Goal: Task Accomplishment & Management: Understand process/instructions

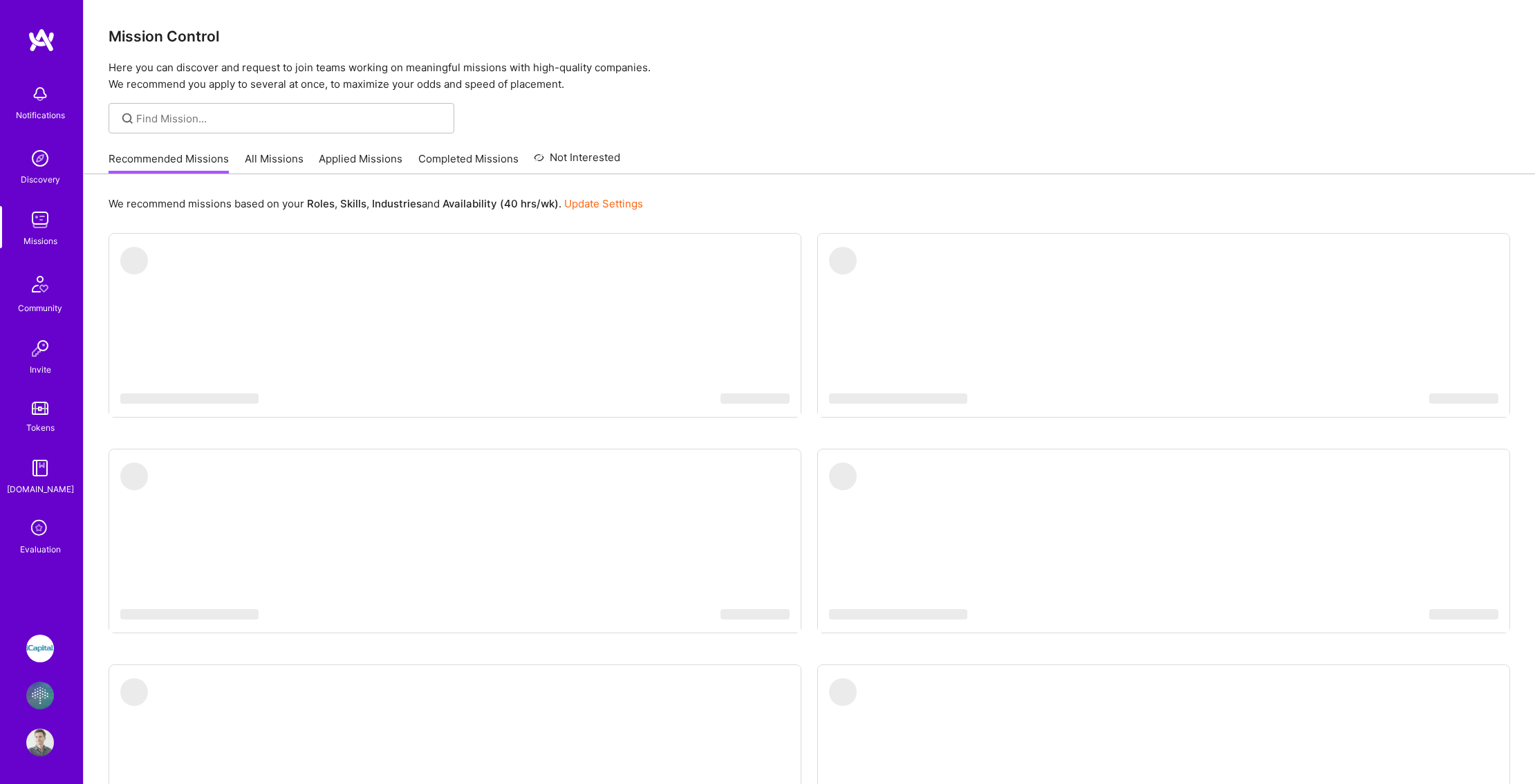
click at [43, 696] on img at bounding box center [40, 695] width 28 height 28
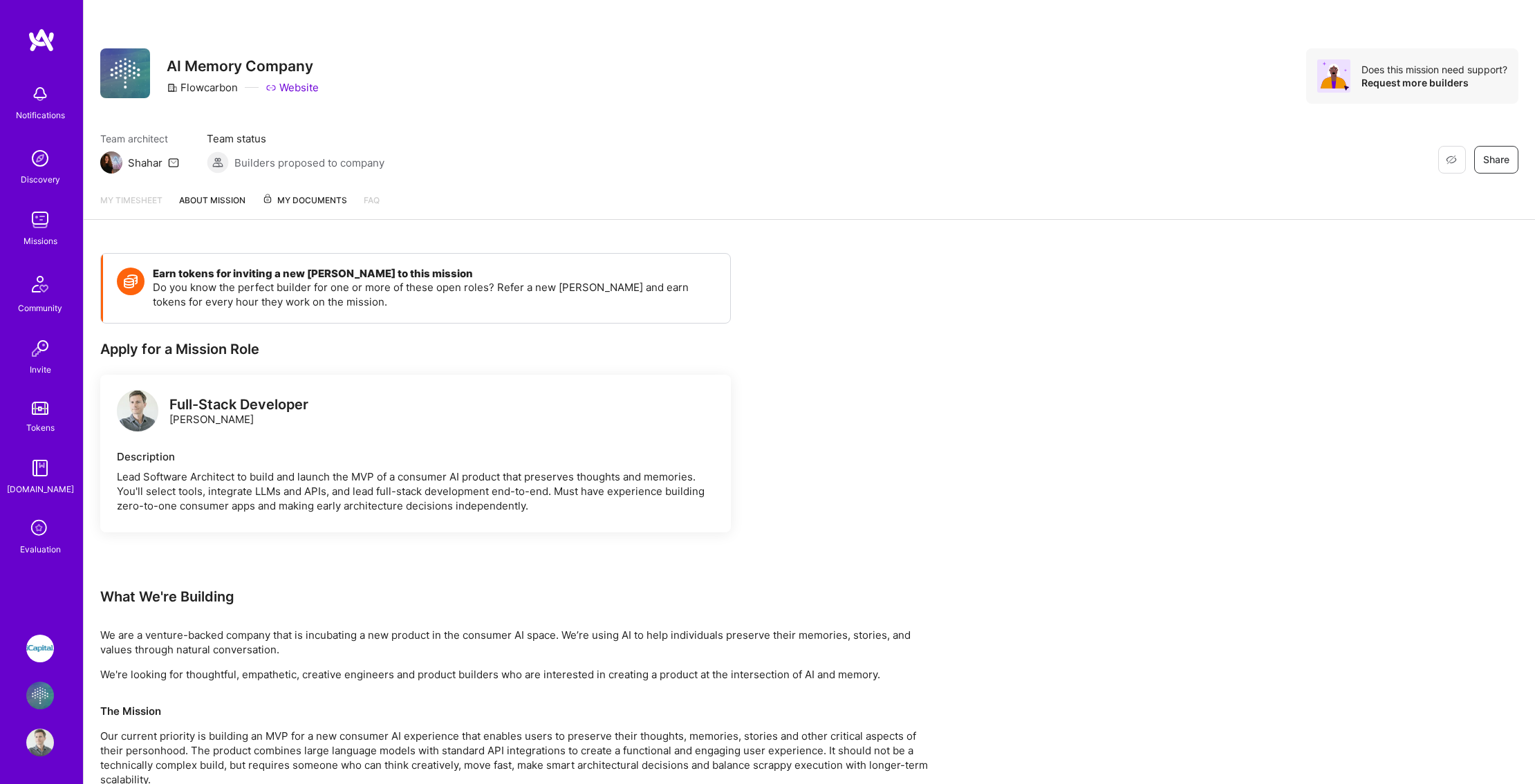
click at [308, 202] on span "My Documents" at bounding box center [304, 200] width 85 height 15
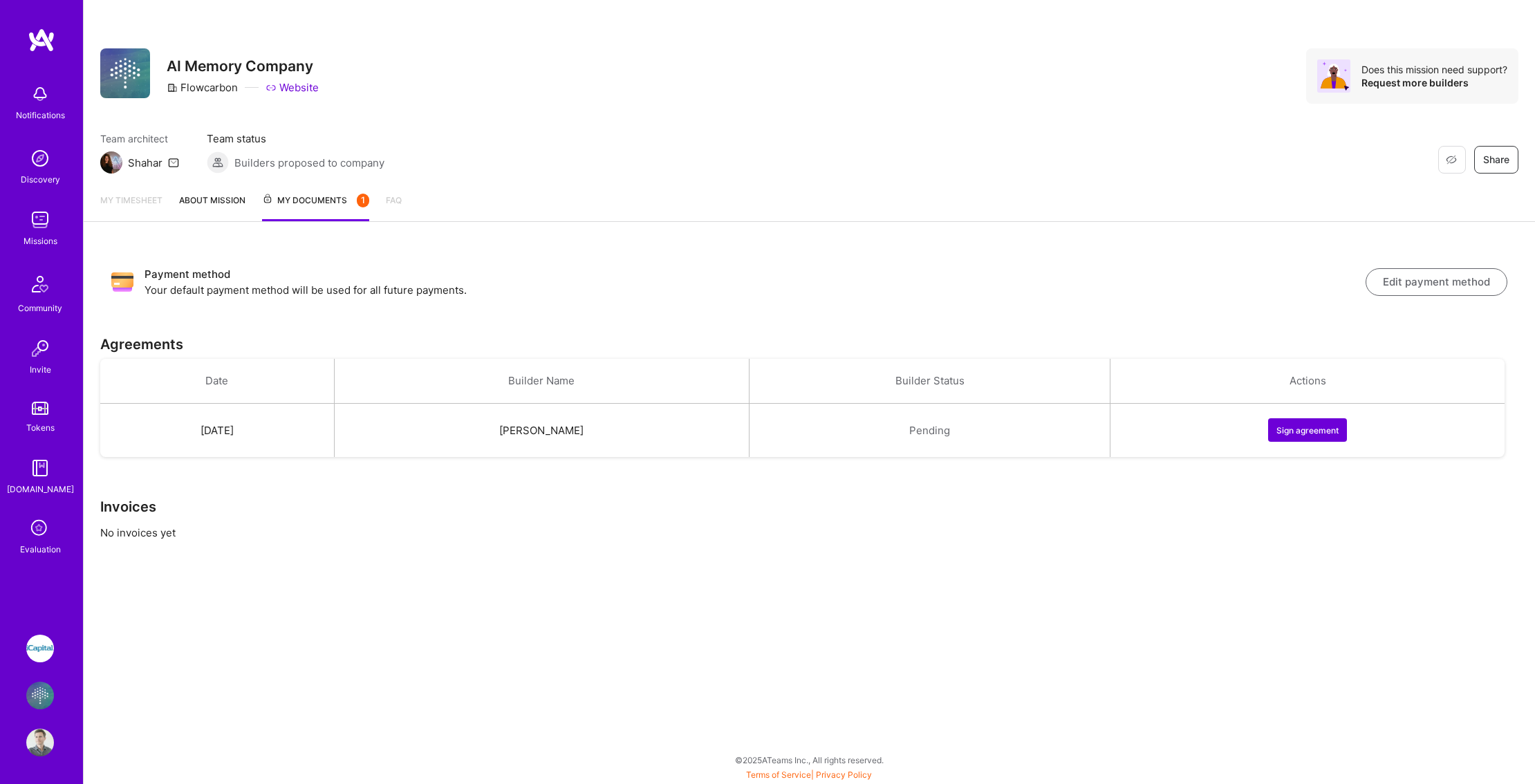
click at [1303, 426] on button "Sign agreement" at bounding box center [1307, 429] width 79 height 23
click at [775, 385] on th "Builder Status" at bounding box center [930, 381] width 362 height 45
click at [610, 276] on h3 "Payment method" at bounding box center [755, 274] width 1221 height 16
click at [974, 270] on h3 "Payment method" at bounding box center [755, 274] width 1221 height 16
click at [1306, 431] on button "Sign agreement" at bounding box center [1307, 429] width 79 height 23
